Goal: Task Accomplishment & Management: Use online tool/utility

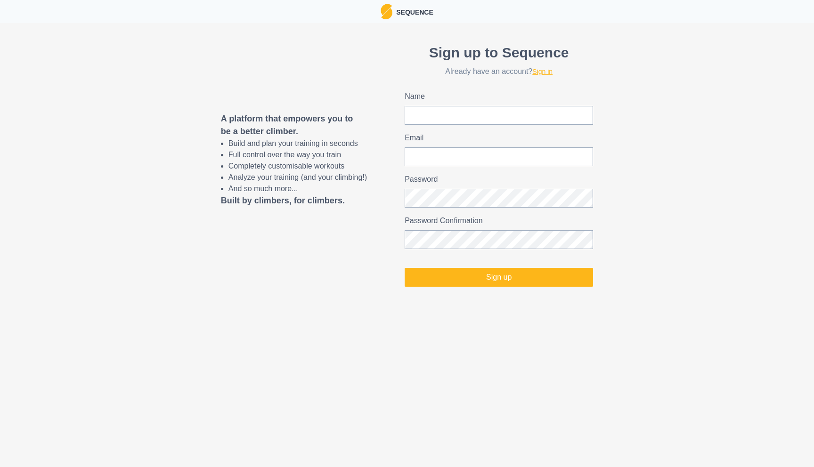
click at [547, 73] on link "Sign in" at bounding box center [542, 72] width 20 height 8
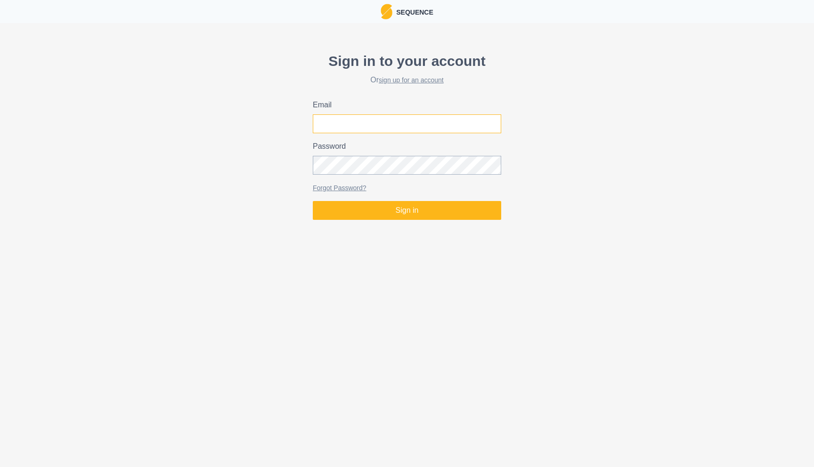
click at [431, 132] on input "Email" at bounding box center [407, 123] width 188 height 19
click at [0, 224] on com-1password-button at bounding box center [0, 224] width 0 height 0
click at [450, 111] on label "Email" at bounding box center [404, 104] width 183 height 11
click at [450, 114] on input "Email" at bounding box center [407, 123] width 188 height 19
click at [0, 224] on com-1password-button at bounding box center [0, 224] width 0 height 0
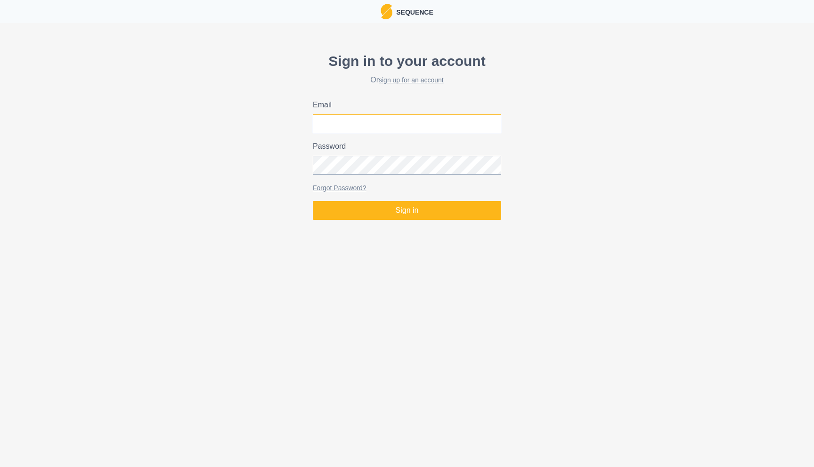
type input "[PERSON_NAME][EMAIL_ADDRESS][DOMAIN_NAME]"
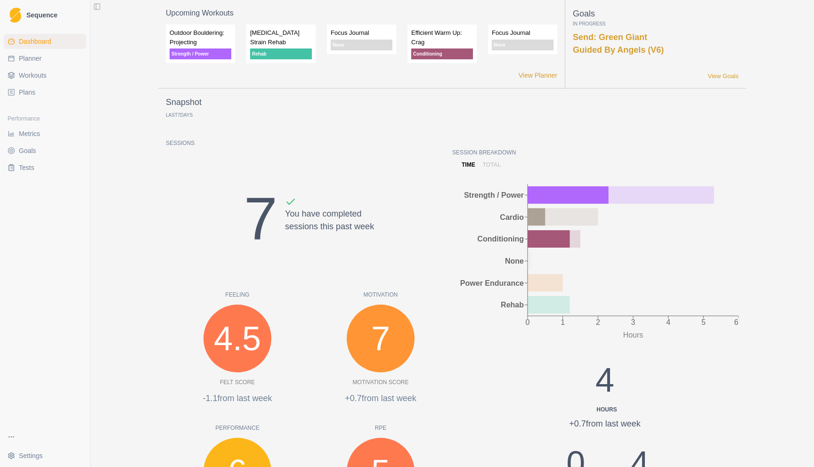
click at [45, 65] on link "Planner" at bounding box center [45, 58] width 82 height 15
